Goal: Information Seeking & Learning: Find specific fact

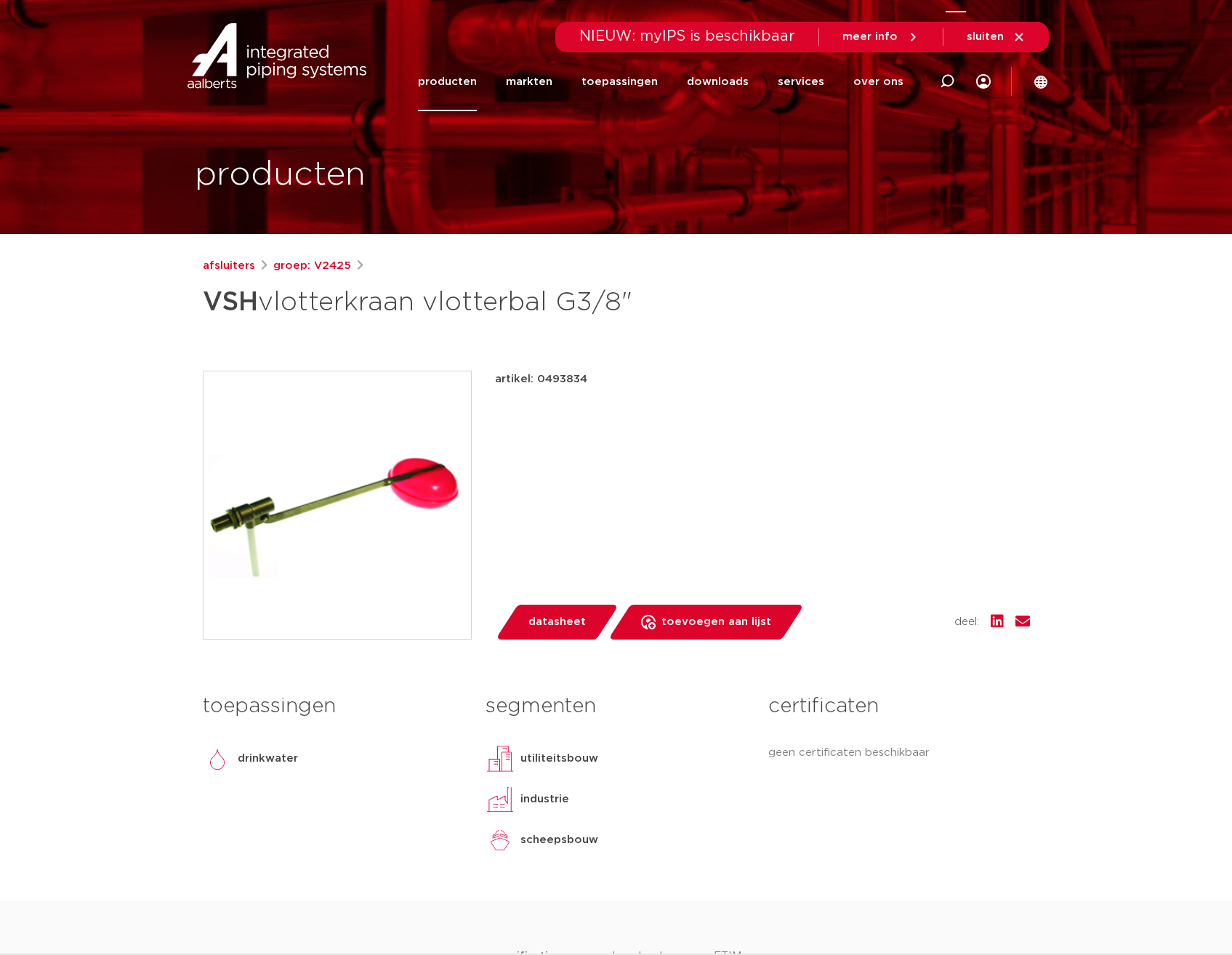
click at [947, 80] on icon at bounding box center [947, 81] width 15 height 15
type input "vlotterkraan 3/8"
click button "Zoeken" at bounding box center [0, 0] width 0 height 0
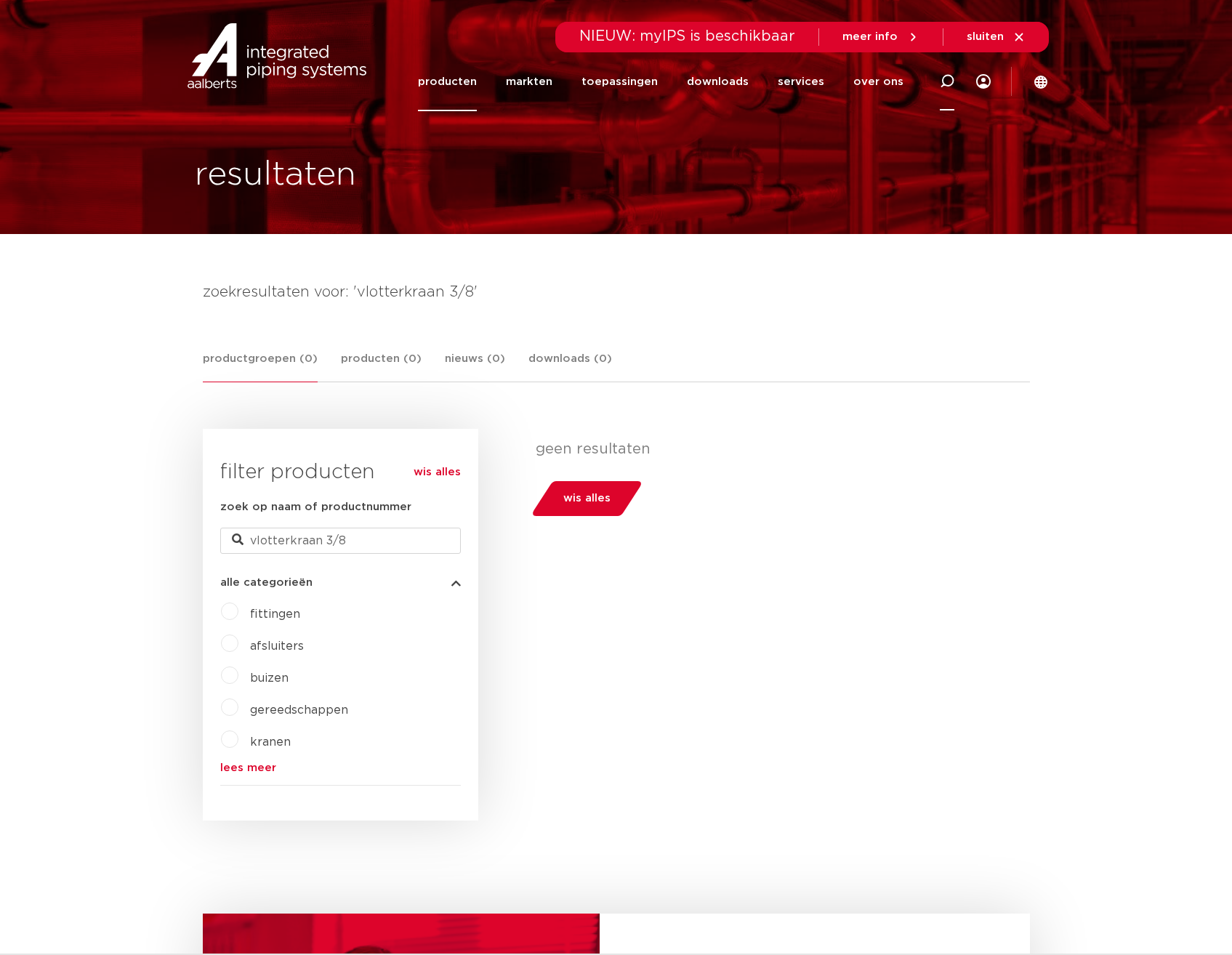
click at [950, 80] on icon at bounding box center [947, 81] width 15 height 15
click at [588, 79] on input "Zoeken" at bounding box center [737, 78] width 457 height 29
type input "vlotterkraan"
click button "Zoeken" at bounding box center [0, 0] width 0 height 0
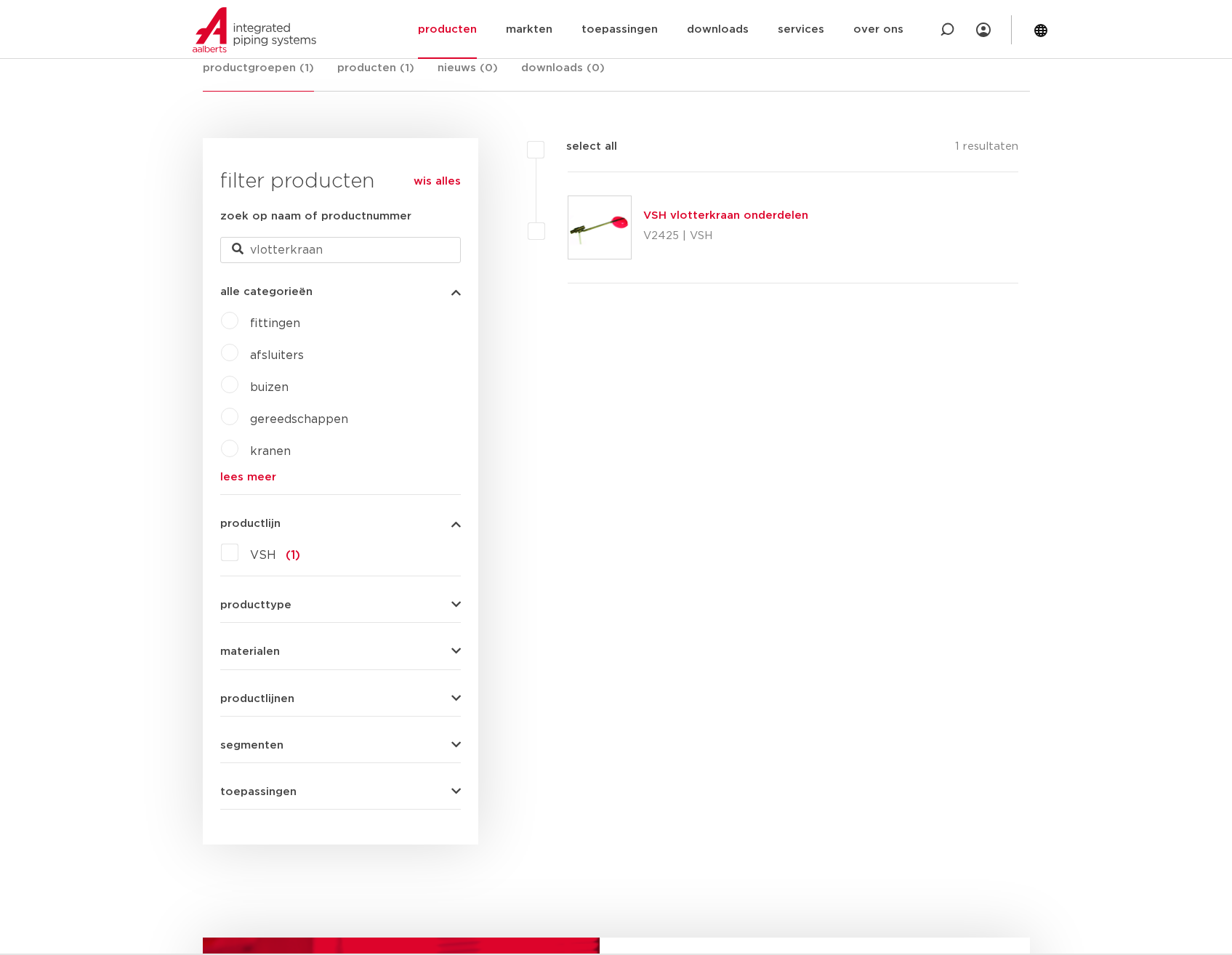
scroll to position [72, 0]
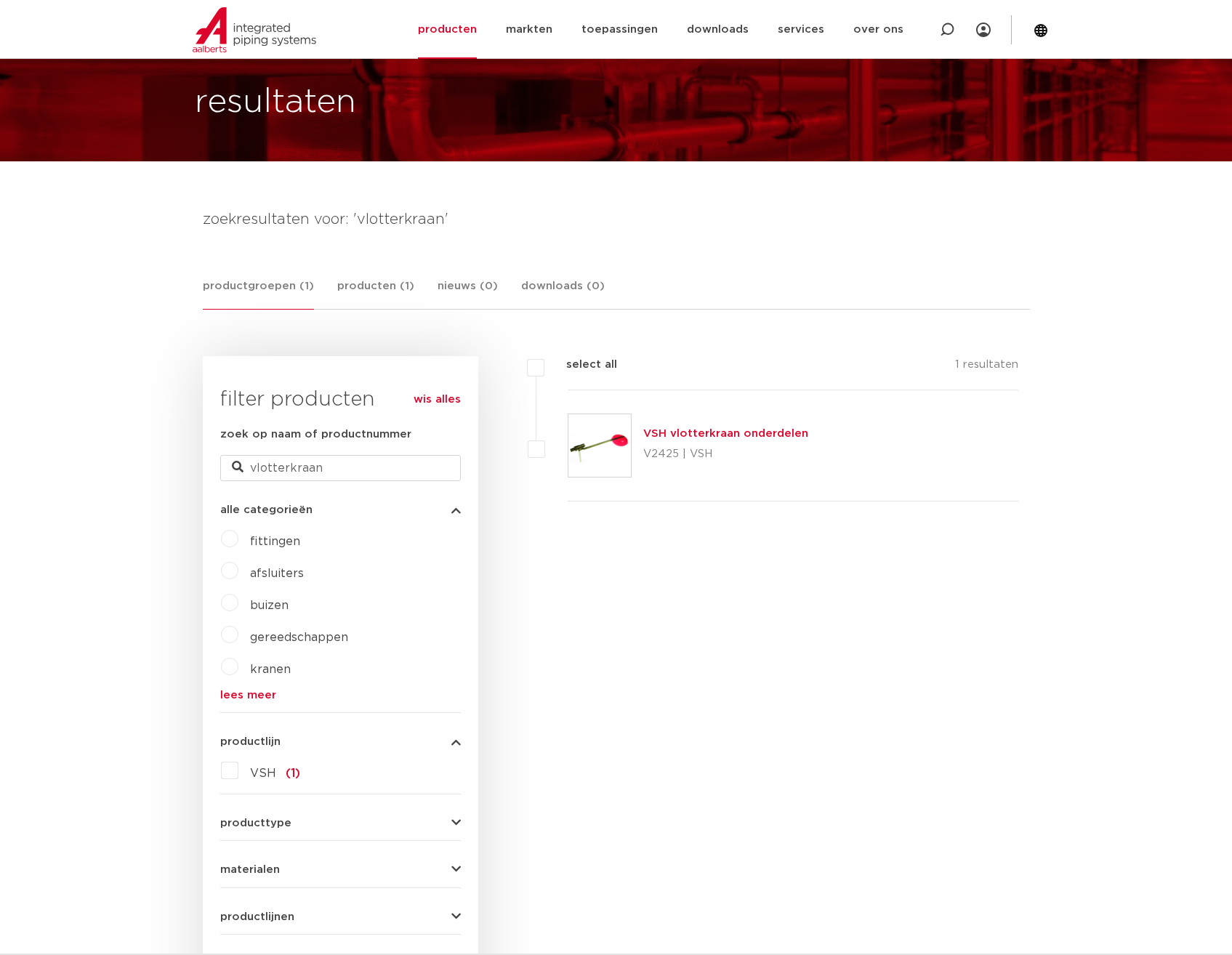
click at [616, 441] on img at bounding box center [599, 445] width 62 height 62
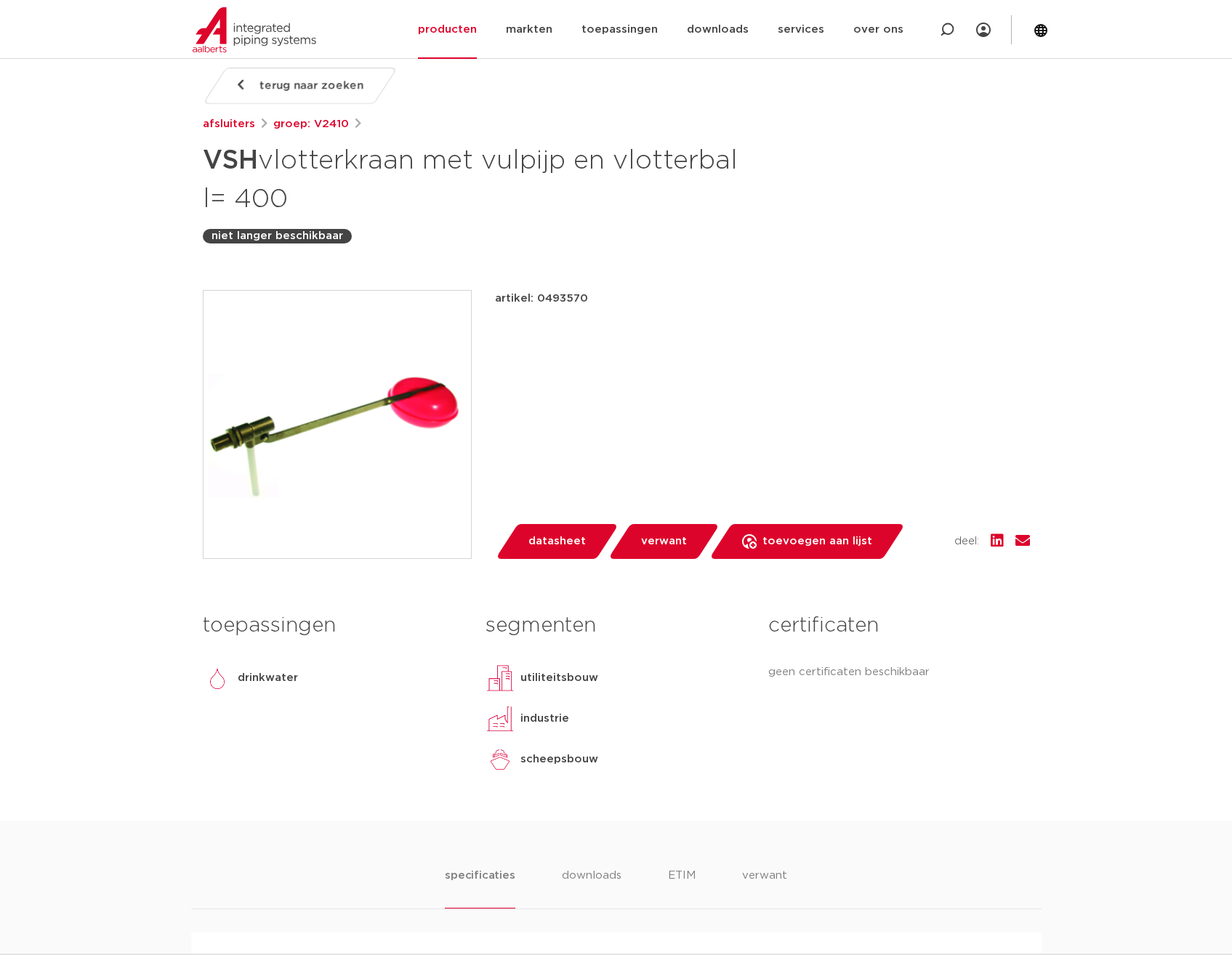
scroll to position [218, 0]
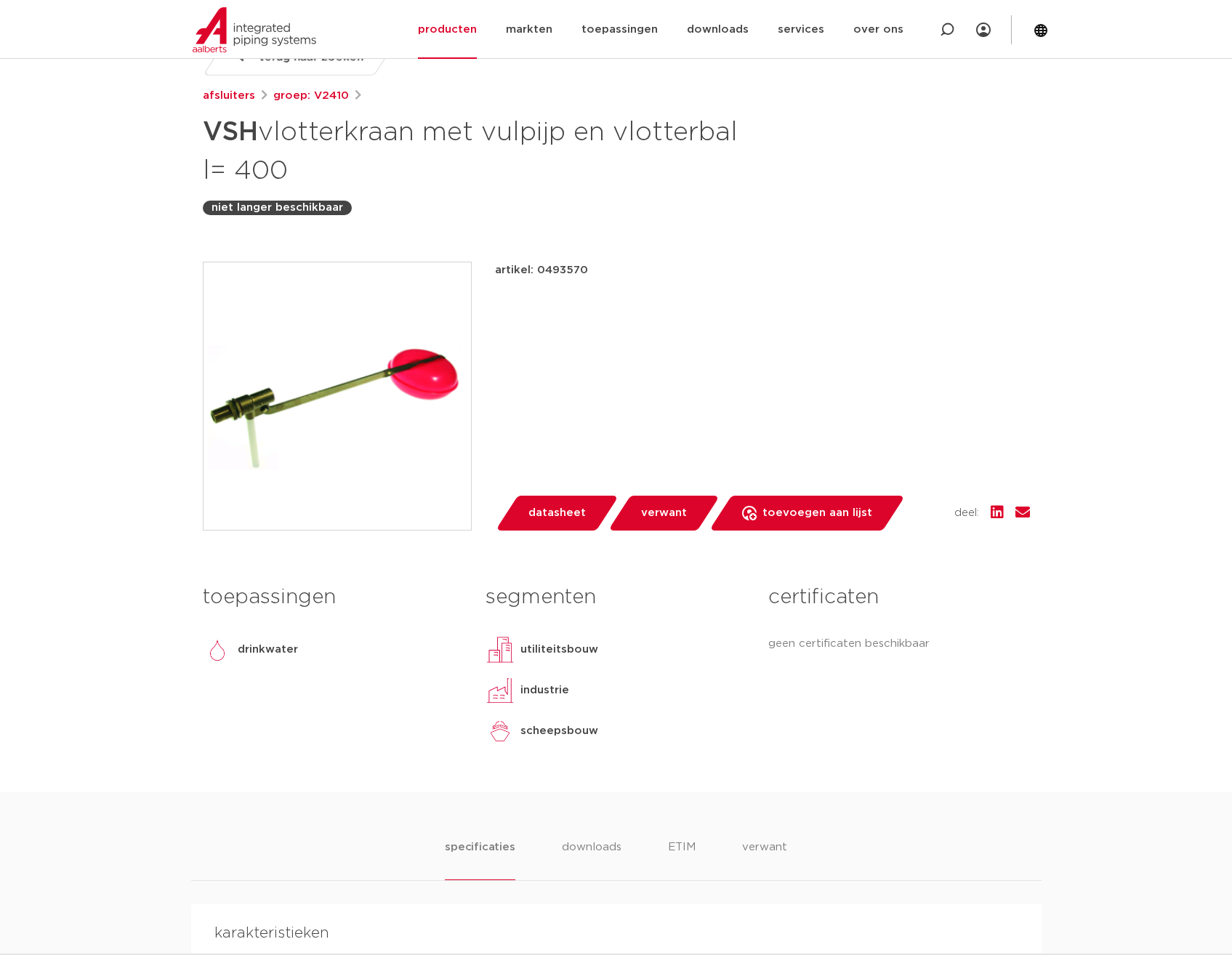
drag, startPoint x: 592, startPoint y: 271, endPoint x: 535, endPoint y: 271, distance: 57.0
click at [535, 271] on div "artikel: 0493570" at bounding box center [762, 271] width 535 height 18
copy p "0493570"
click at [863, 336] on div "artikel: 0493570 lees meer [PERSON_NAME] datasheet verwant" at bounding box center [762, 396] width 535 height 269
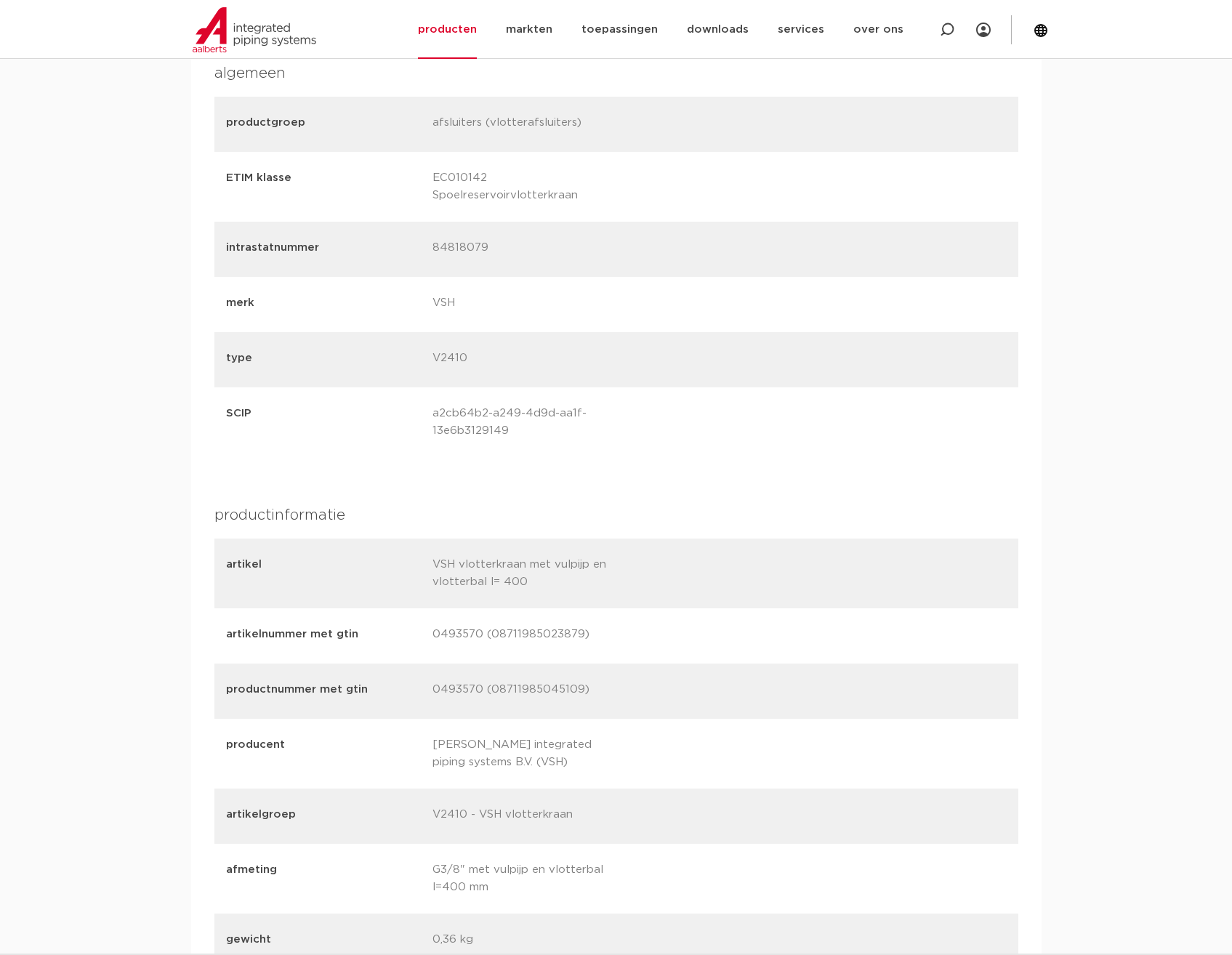
scroll to position [1381, 0]
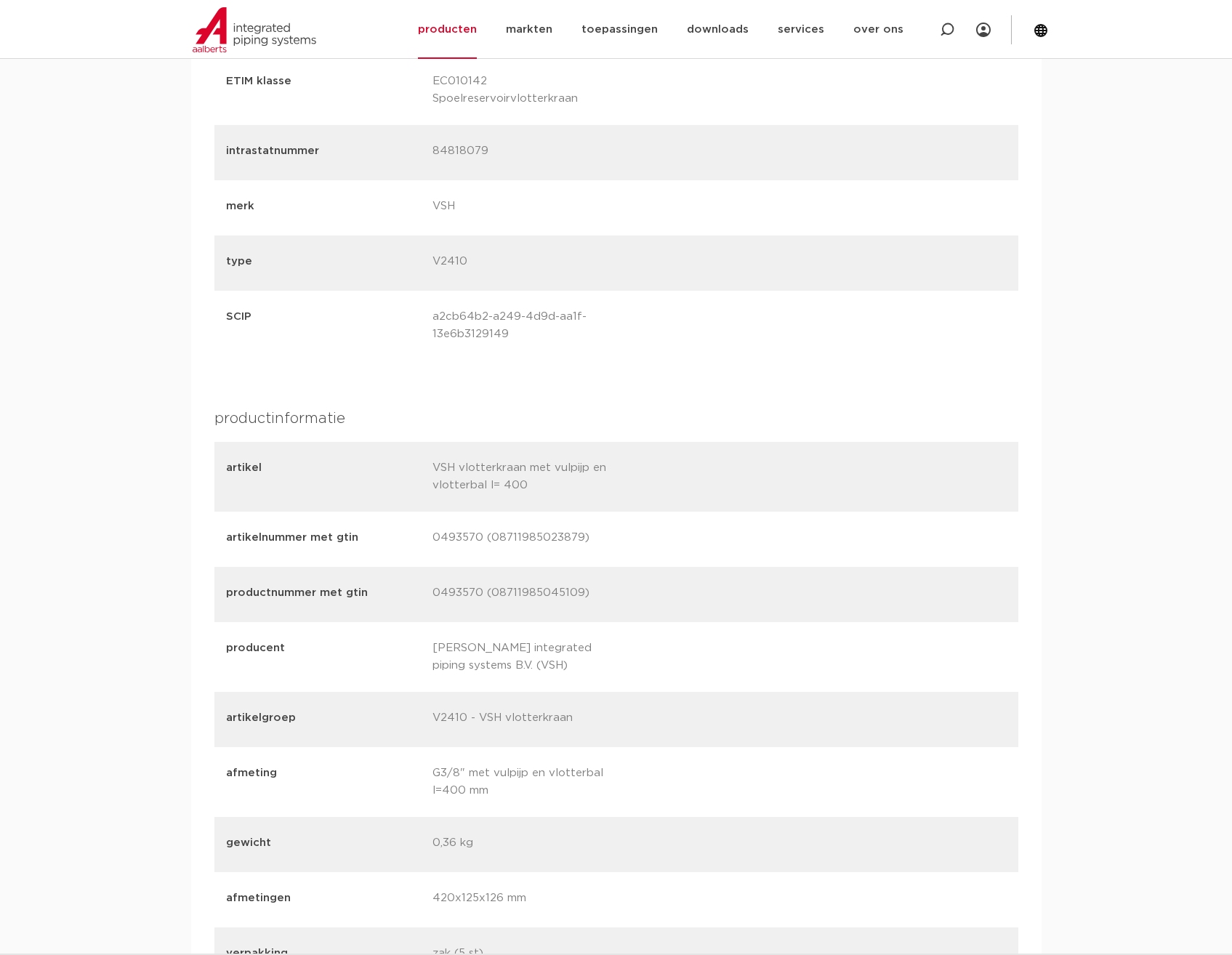
drag, startPoint x: 580, startPoint y: 537, endPoint x: 491, endPoint y: 535, distance: 89.0
click at [491, 535] on p "0493570 (08711985023879)" at bounding box center [530, 539] width 195 height 21
copy p "08711985023879"
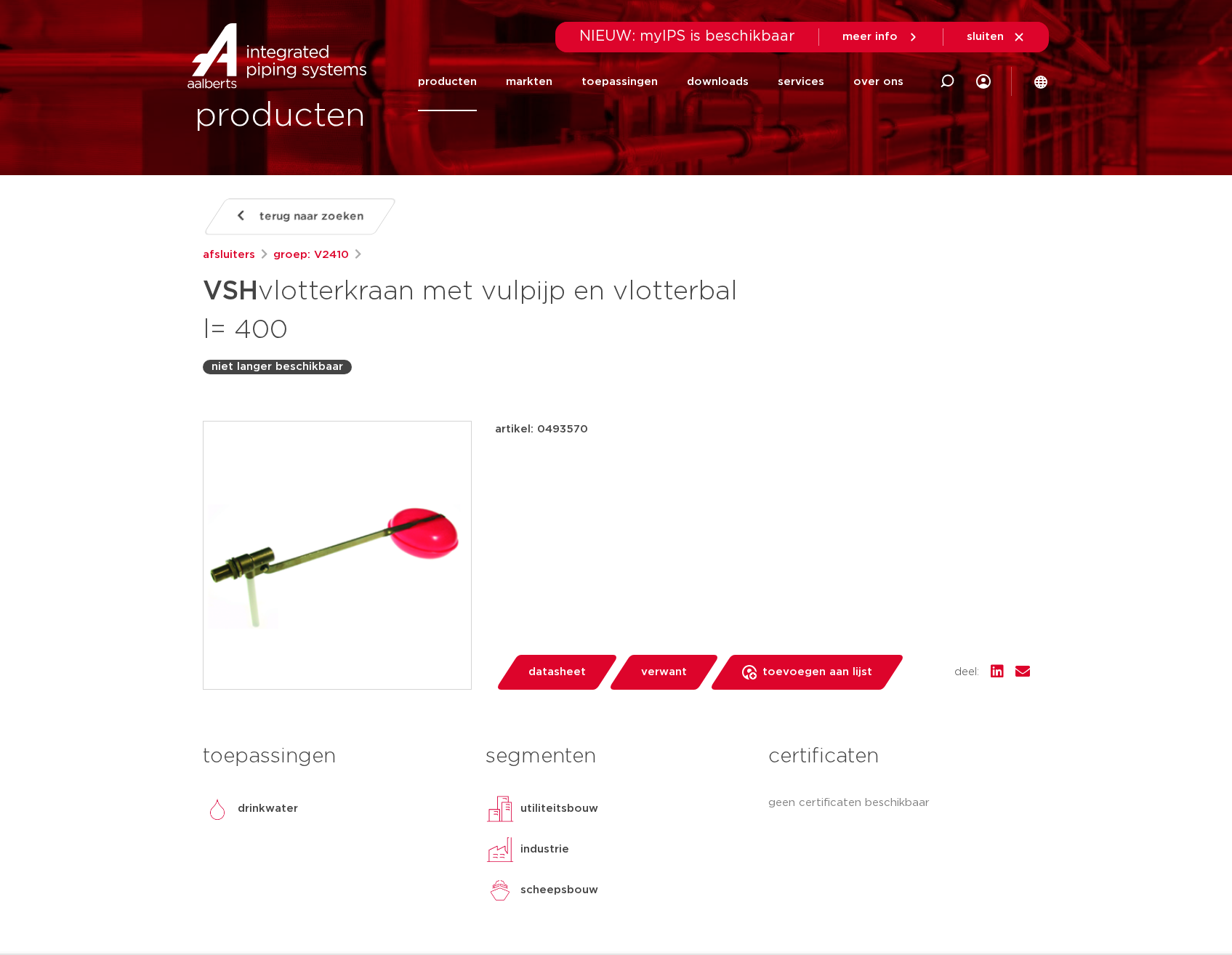
scroll to position [146, 0]
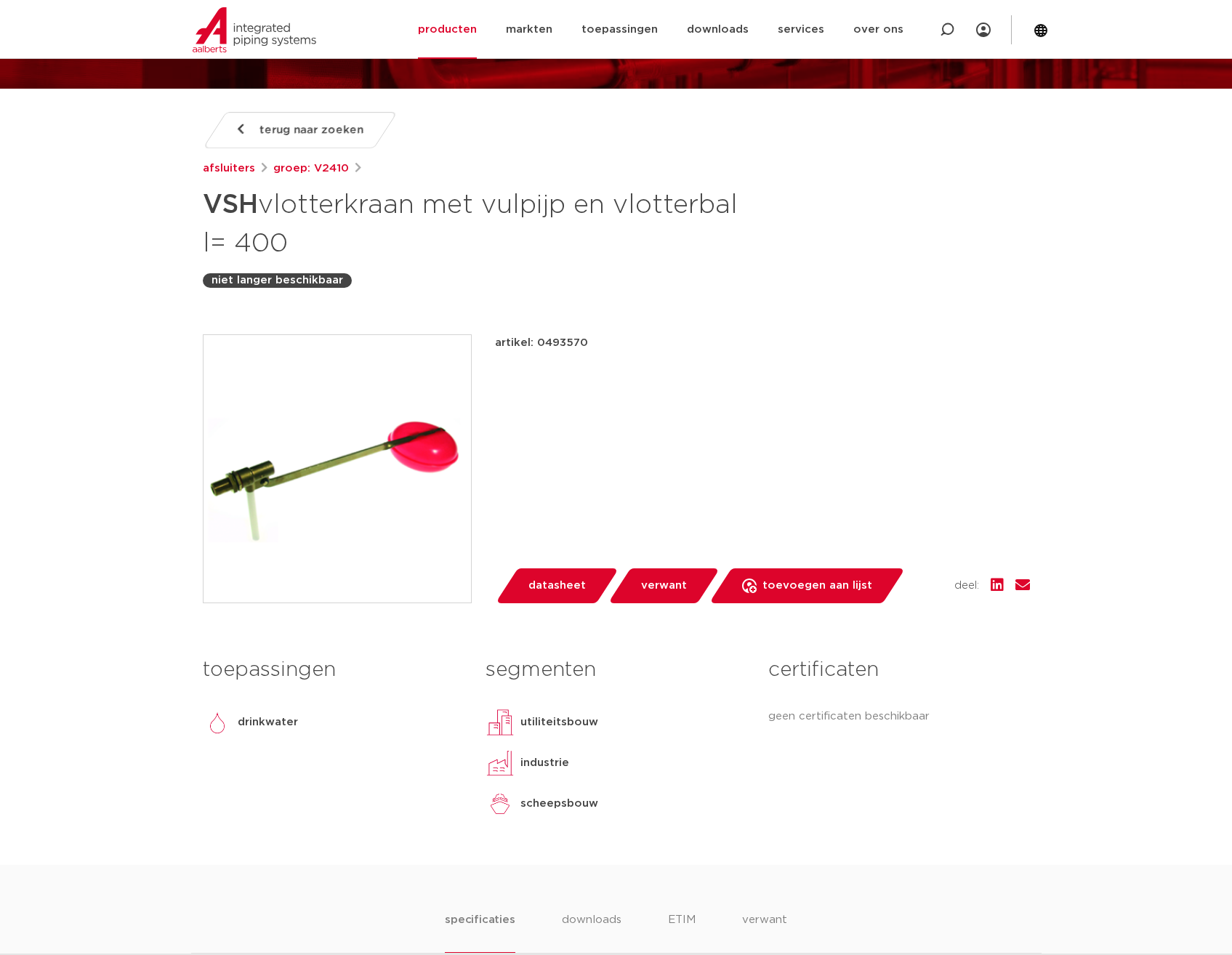
drag, startPoint x: 586, startPoint y: 340, endPoint x: 538, endPoint y: 340, distance: 48.0
click at [538, 340] on div "artikel: 0493570" at bounding box center [762, 343] width 535 height 18
copy p "0493570"
click at [814, 364] on div "artikel: 0493570 lees meer [PERSON_NAME] datasheet verwant" at bounding box center [762, 468] width 535 height 269
